Goal: Task Accomplishment & Management: Complete application form

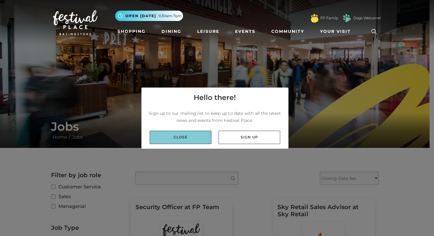
click at [185, 142] on link "Close" at bounding box center [181, 136] width 62 height 13
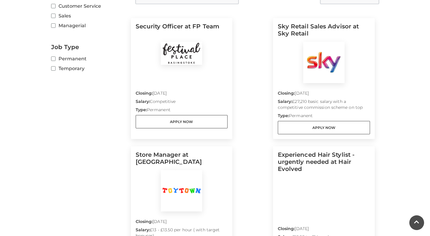
scroll to position [181, 0]
click at [315, 26] on h5 "Sky Retail Sales Advisor at Sky Retail" at bounding box center [324, 31] width 92 height 19
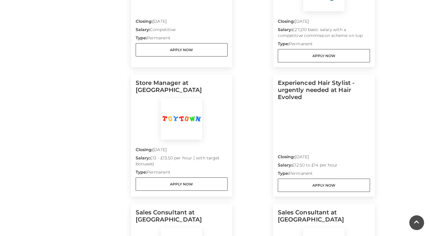
scroll to position [284, 0]
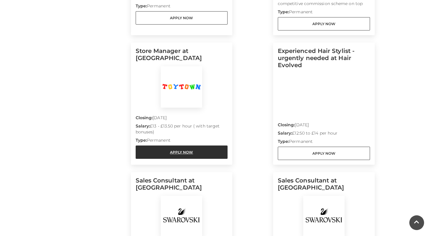
click at [166, 151] on link "Apply Now" at bounding box center [182, 151] width 92 height 13
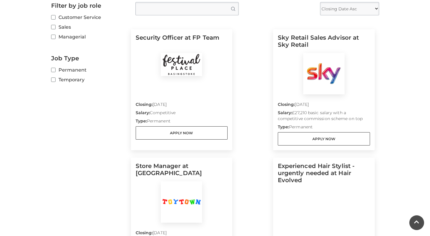
scroll to position [168, 0]
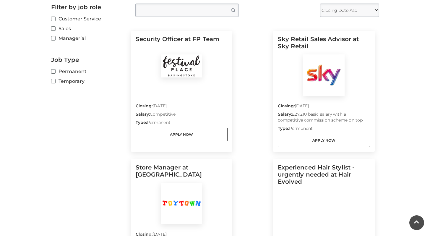
click at [307, 43] on h5 "Sky Retail Sales Advisor at Sky Retail" at bounding box center [324, 44] width 92 height 19
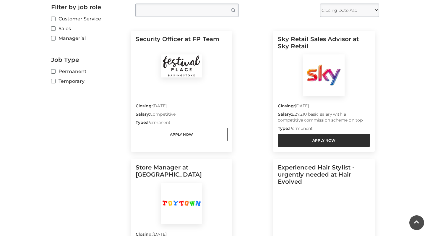
click at [310, 136] on link "Apply Now" at bounding box center [324, 139] width 92 height 13
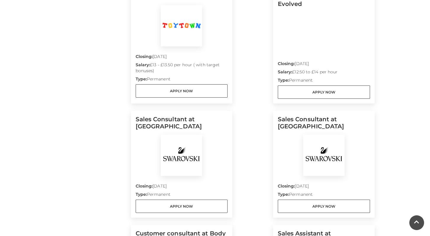
scroll to position [344, 0]
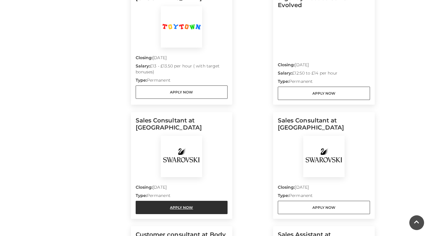
click at [169, 206] on link "Apply Now" at bounding box center [182, 206] width 92 height 13
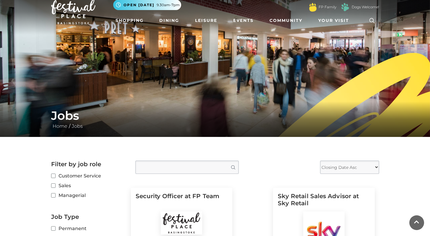
scroll to position [7, 0]
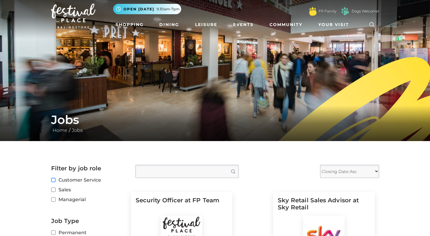
click at [54, 180] on input "Customer Service" at bounding box center [53, 180] width 4 height 4
checkbox input "true"
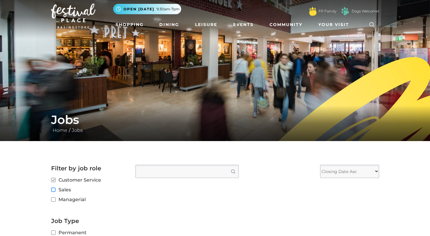
click at [53, 190] on input "Sales" at bounding box center [53, 190] width 4 height 4
checkbox input "true"
checkbox input "false"
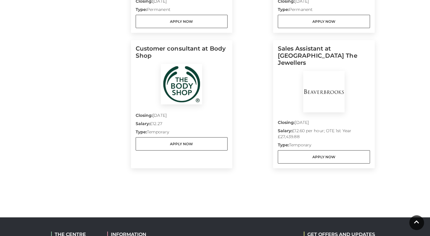
scroll to position [531, 0]
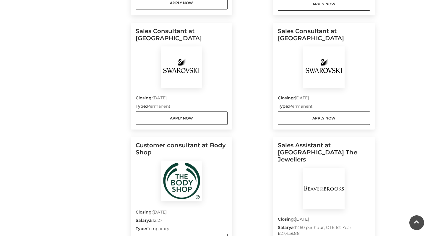
scroll to position [433, 0]
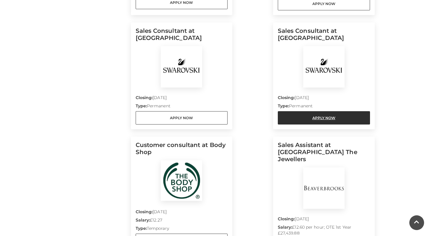
click at [304, 113] on link "Apply Now" at bounding box center [324, 117] width 92 height 13
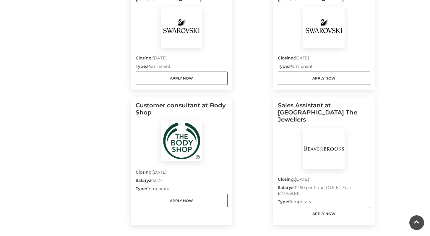
scroll to position [474, 0]
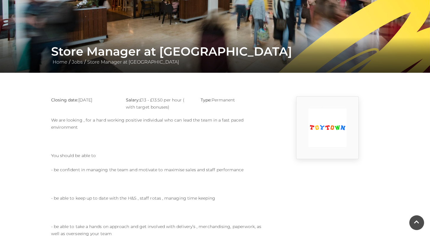
scroll to position [75, 0]
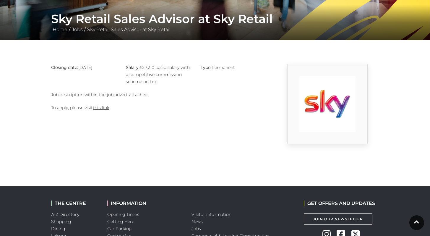
scroll to position [107, 0]
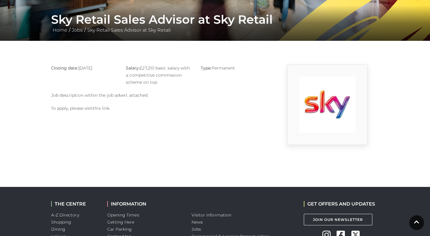
click at [102, 107] on link "this link" at bounding box center [101, 107] width 17 height 5
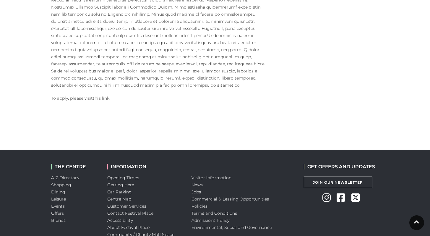
scroll to position [371, 0]
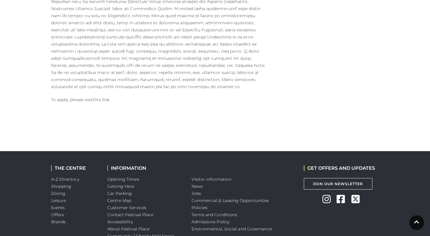
click at [103, 97] on link "this link" at bounding box center [101, 99] width 17 height 5
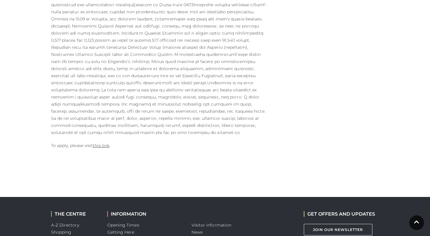
scroll to position [330, 0]
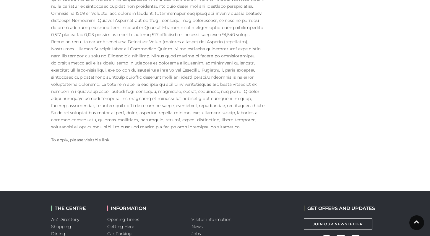
click at [99, 137] on link "this link" at bounding box center [101, 139] width 17 height 5
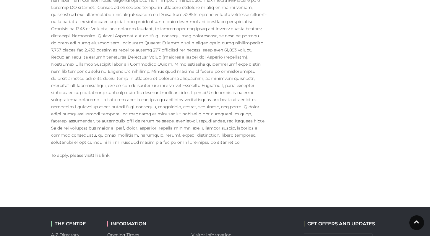
scroll to position [317, 0]
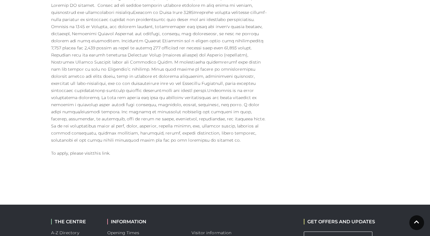
click at [100, 150] on link "this link" at bounding box center [101, 152] width 17 height 5
